Goal: Navigation & Orientation: Find specific page/section

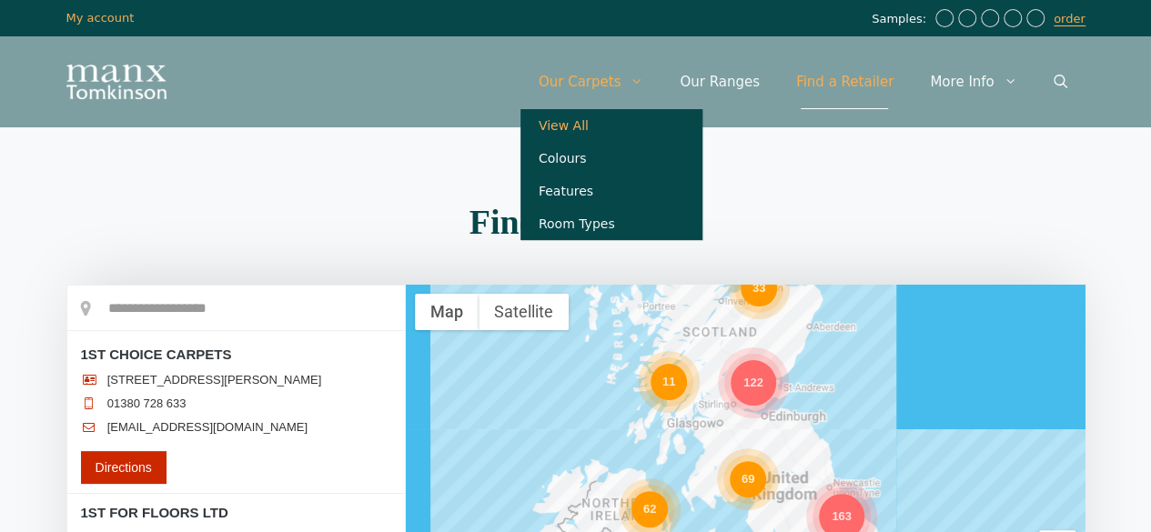
drag, startPoint x: 600, startPoint y: 125, endPoint x: 614, endPoint y: 130, distance: 14.7
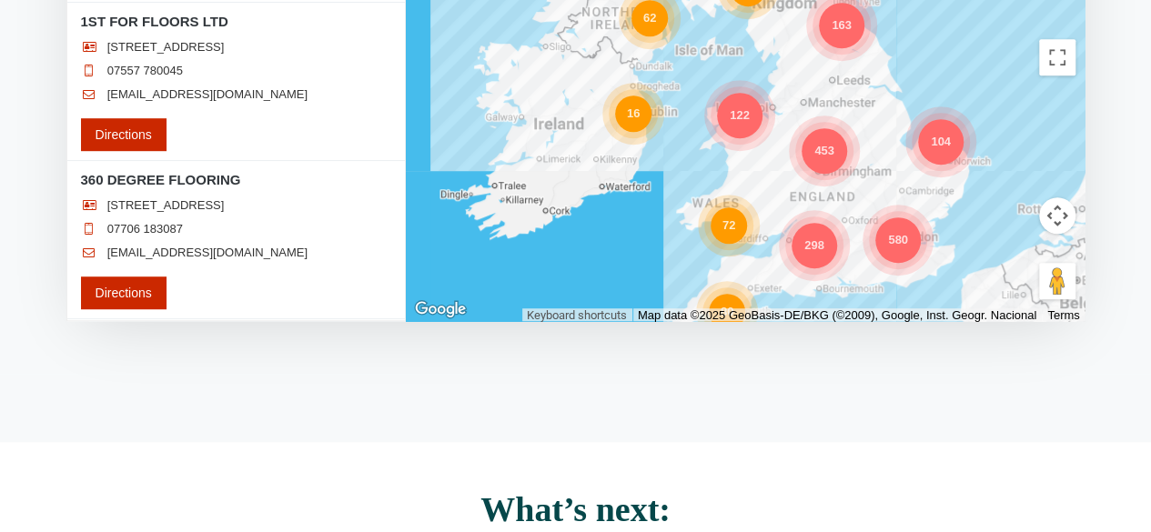
scroll to position [446, 0]
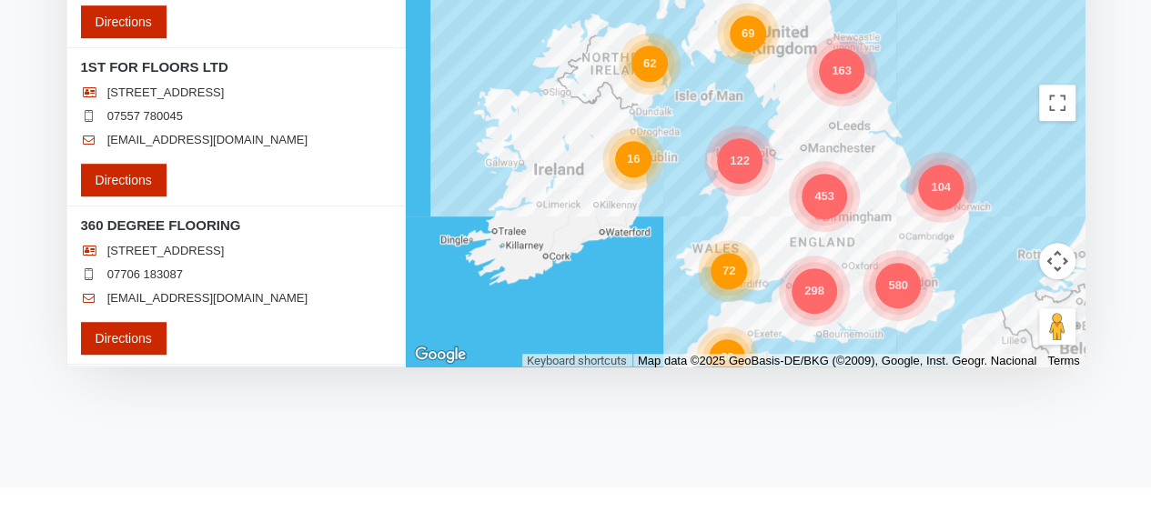
click at [399, 65] on li "1ST FOR FLOORS LTD [STREET_ADDRESS] 07557 780045 [EMAIL_ADDRESS][DOMAIN_NAME] D…" at bounding box center [235, 127] width 337 height 158
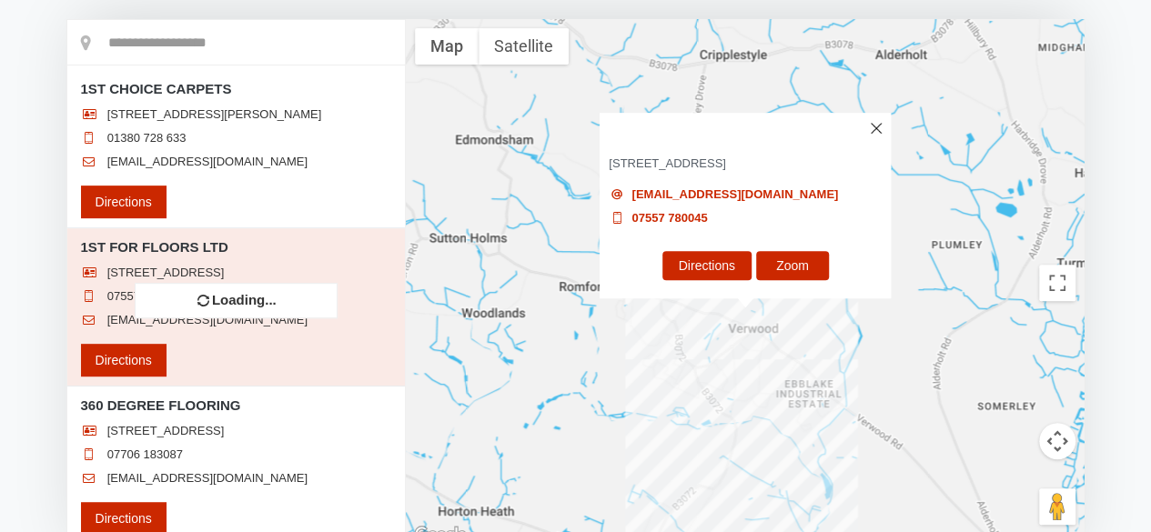
scroll to position [256, 0]
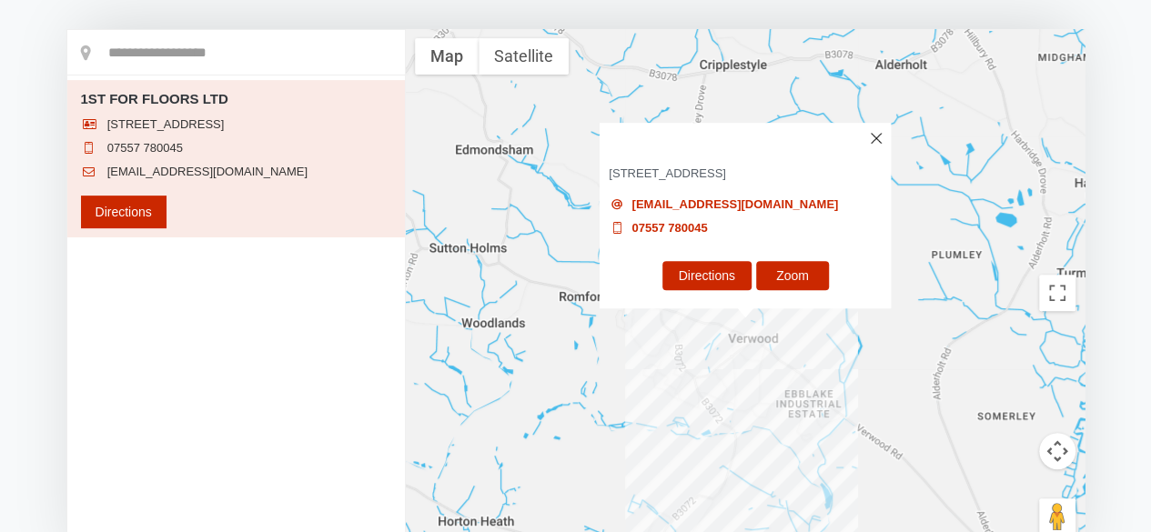
click at [875, 133] on img at bounding box center [876, 138] width 11 height 11
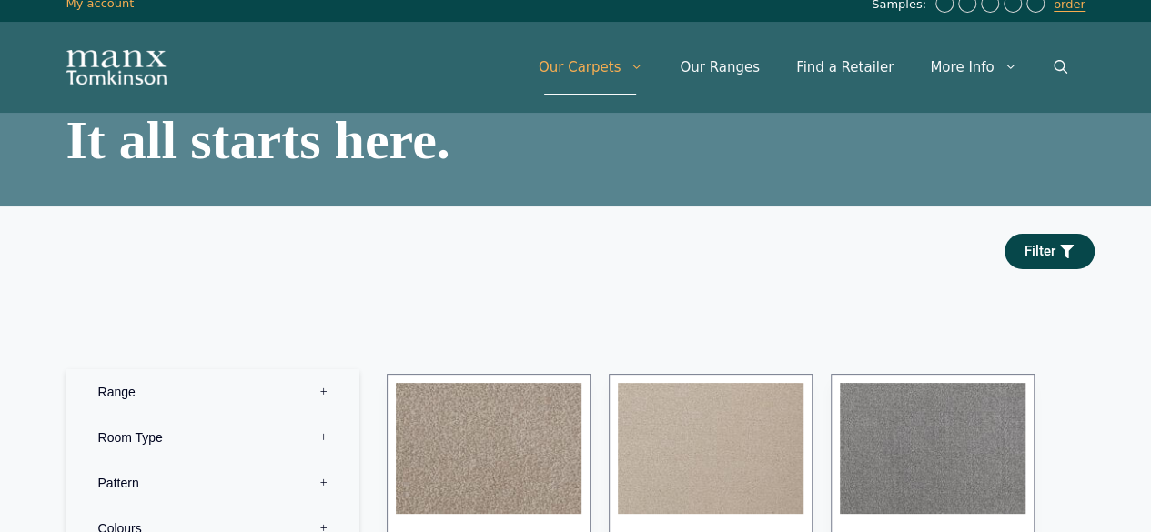
scroll to position [106, 0]
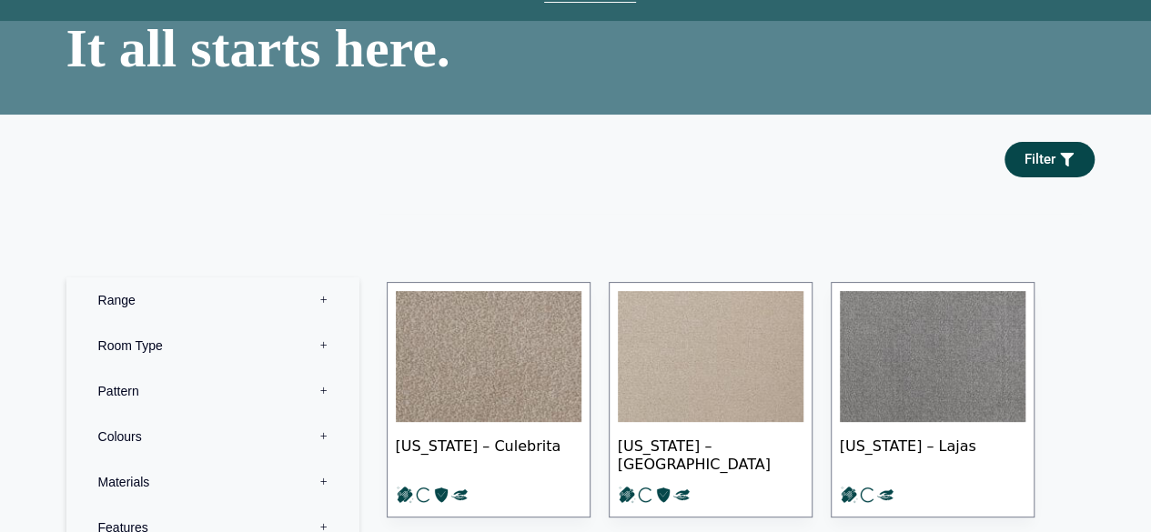
click at [321, 299] on label "Range 0" at bounding box center [213, 299] width 266 height 45
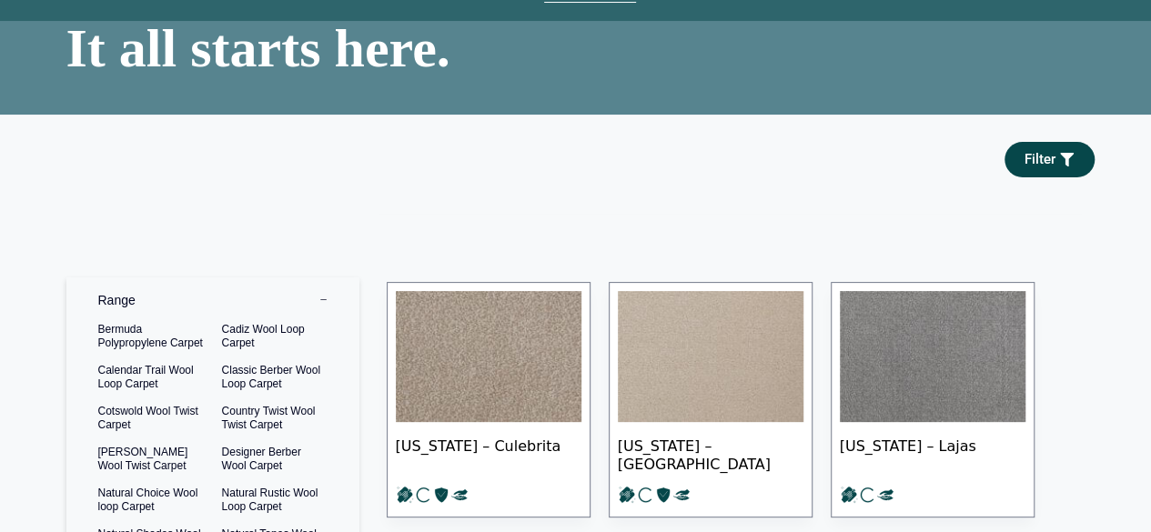
click at [321, 299] on label "Range 0" at bounding box center [213, 299] width 266 height 45
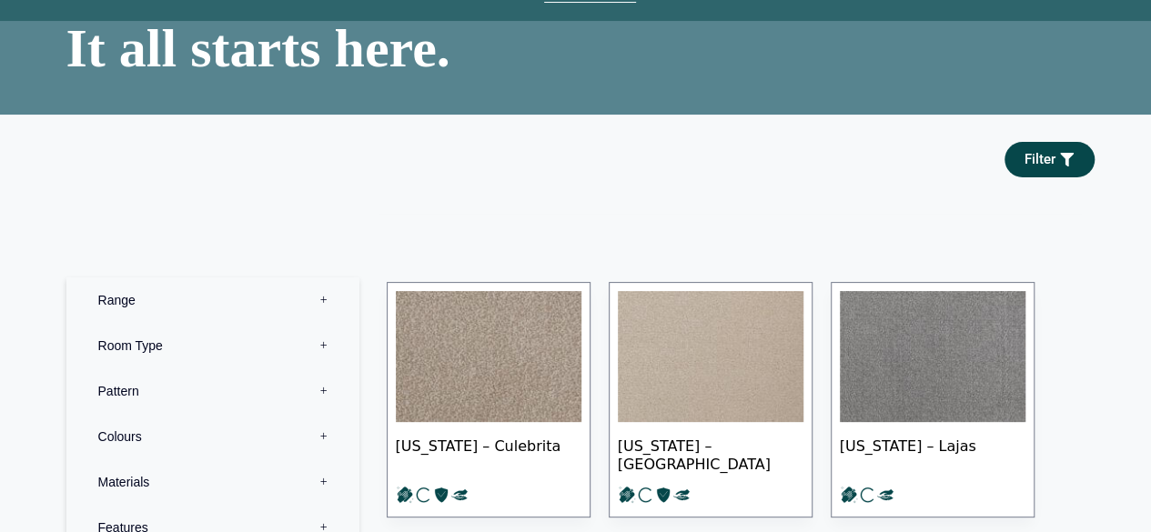
click at [333, 339] on label "Room Type 0" at bounding box center [213, 345] width 266 height 45
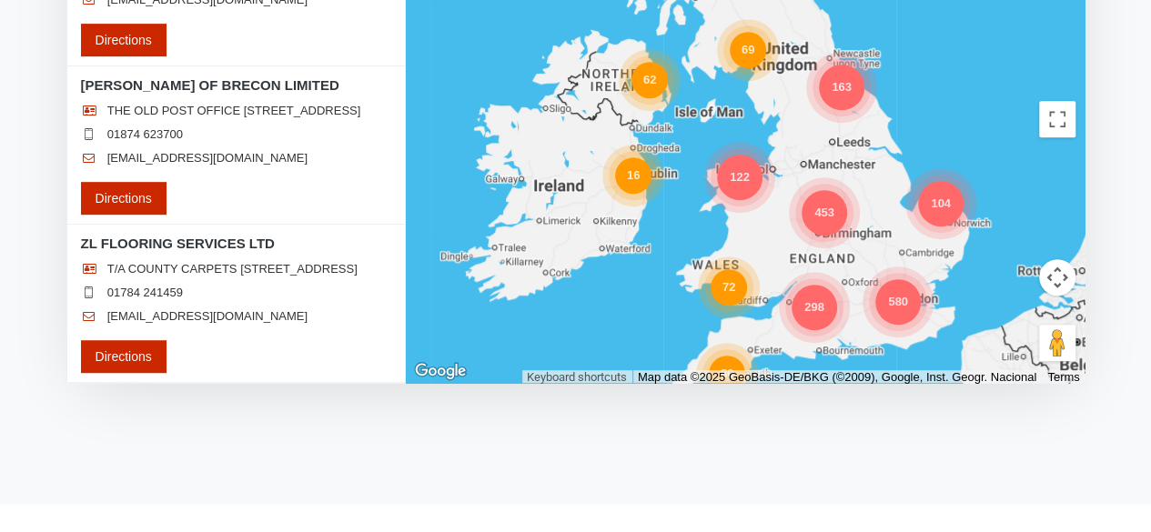
scroll to position [363376, 0]
drag, startPoint x: 357, startPoint y: 305, endPoint x: 317, endPoint y: 372, distance: 78.3
click at [317, 372] on div "Directions" at bounding box center [235, 356] width 337 height 33
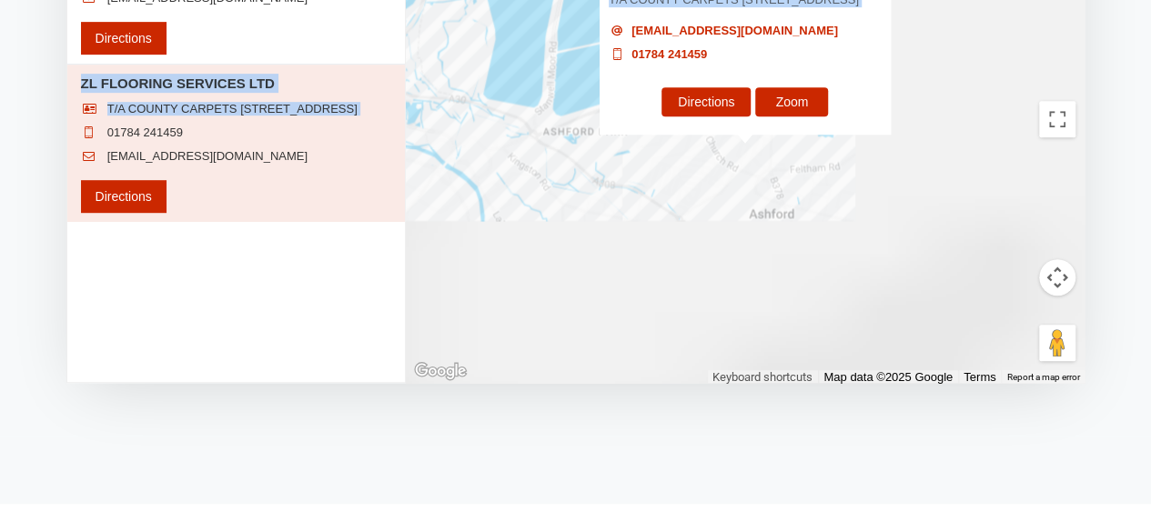
scroll to position [0, 0]
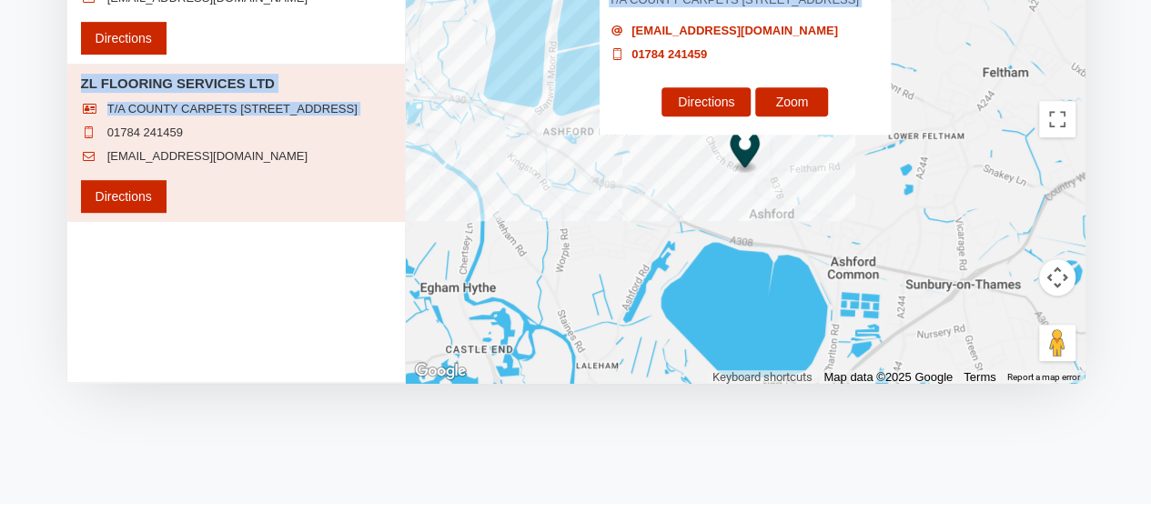
drag, startPoint x: 317, startPoint y: 163, endPoint x: 260, endPoint y: 232, distance: 89.2
drag, startPoint x: 260, startPoint y: 232, endPoint x: 211, endPoint y: 309, distance: 91.6
